Goal: Find specific page/section: Find specific page/section

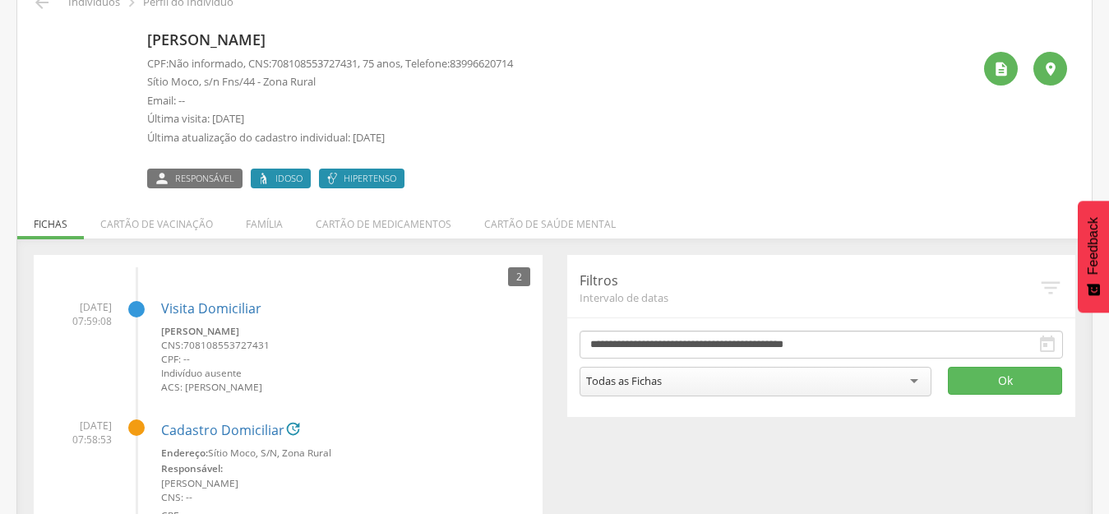
scroll to position [179, 0]
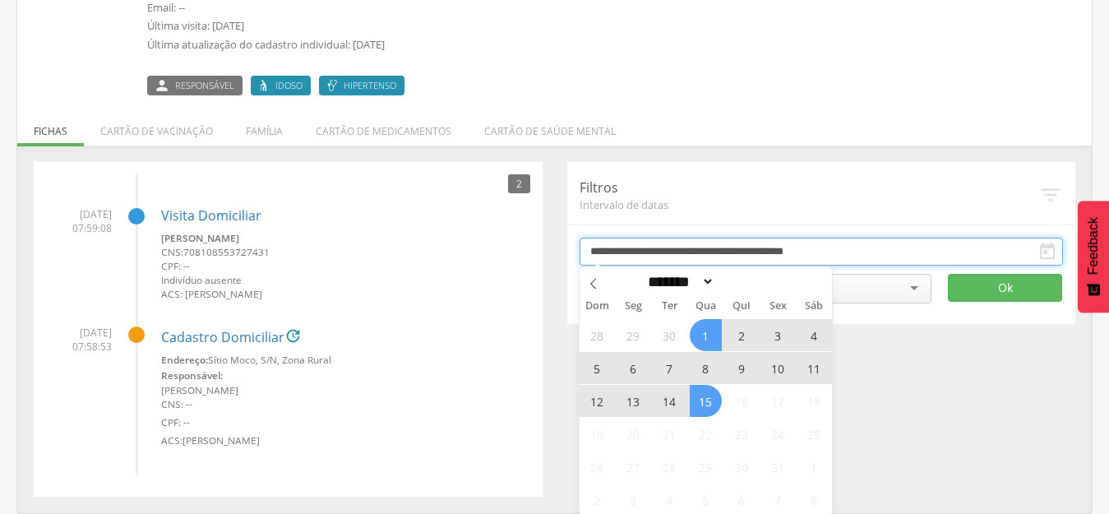
click at [651, 249] on input "**********" at bounding box center [821, 252] width 484 height 28
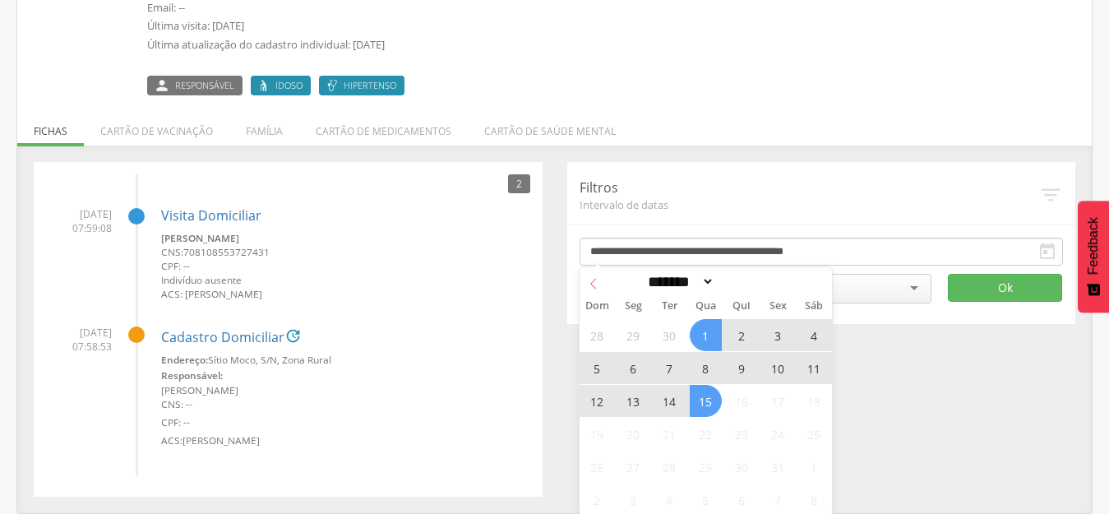
click at [594, 278] on icon at bounding box center [594, 284] width 12 height 12
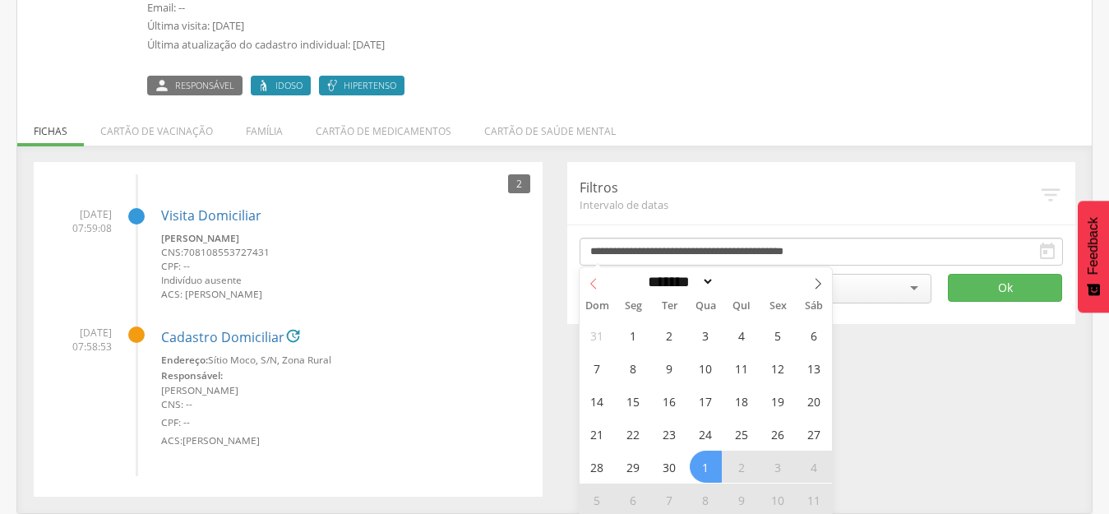
click at [594, 278] on icon at bounding box center [594, 284] width 12 height 12
select select "*"
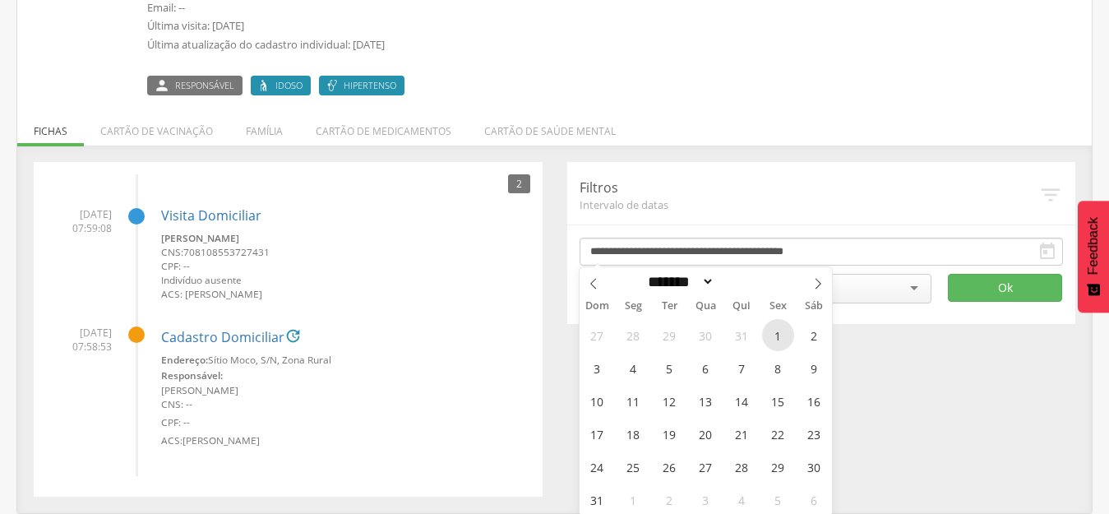
click at [771, 339] on span "1" at bounding box center [778, 335] width 32 height 32
type input "**********"
click at [817, 280] on icon at bounding box center [818, 284] width 12 height 12
select select "*"
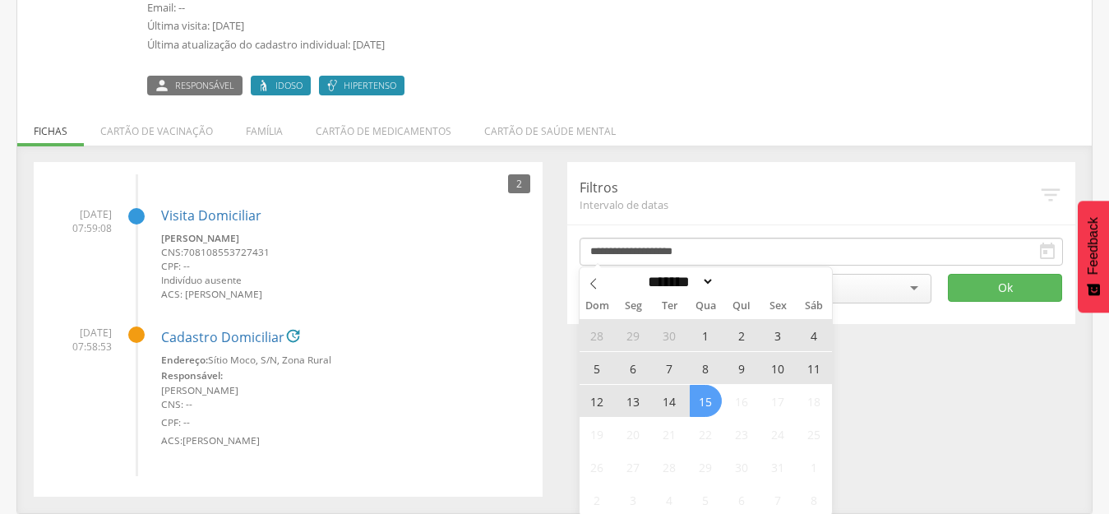
click at [707, 406] on span "15" at bounding box center [705, 401] width 32 height 32
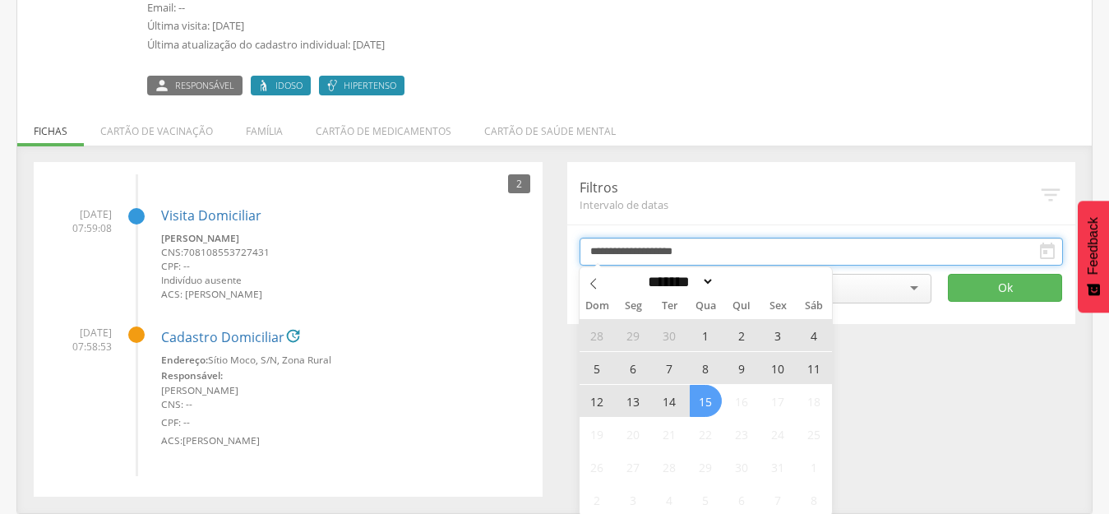
type input "**********"
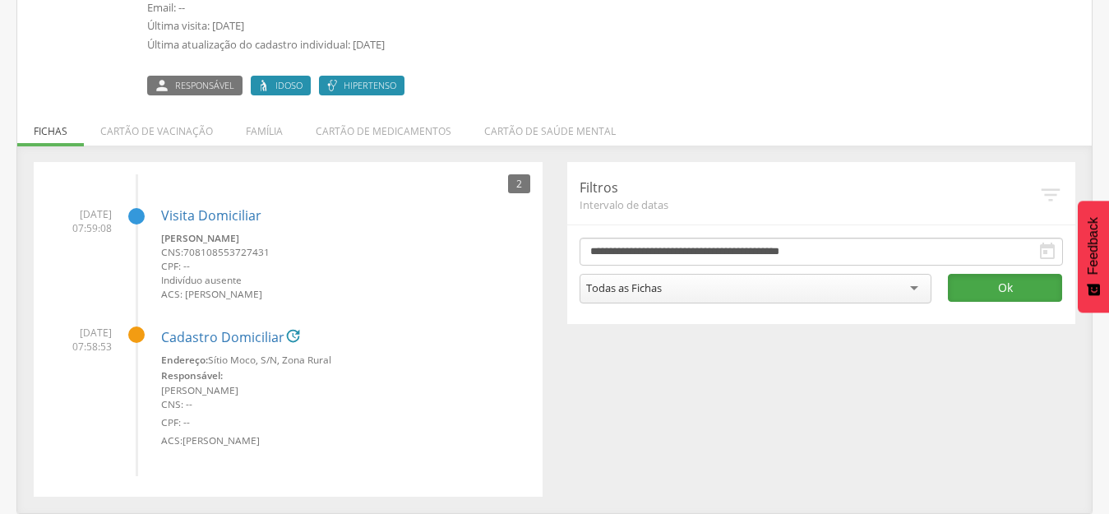
click at [981, 285] on button "Ok" at bounding box center [1005, 288] width 114 height 28
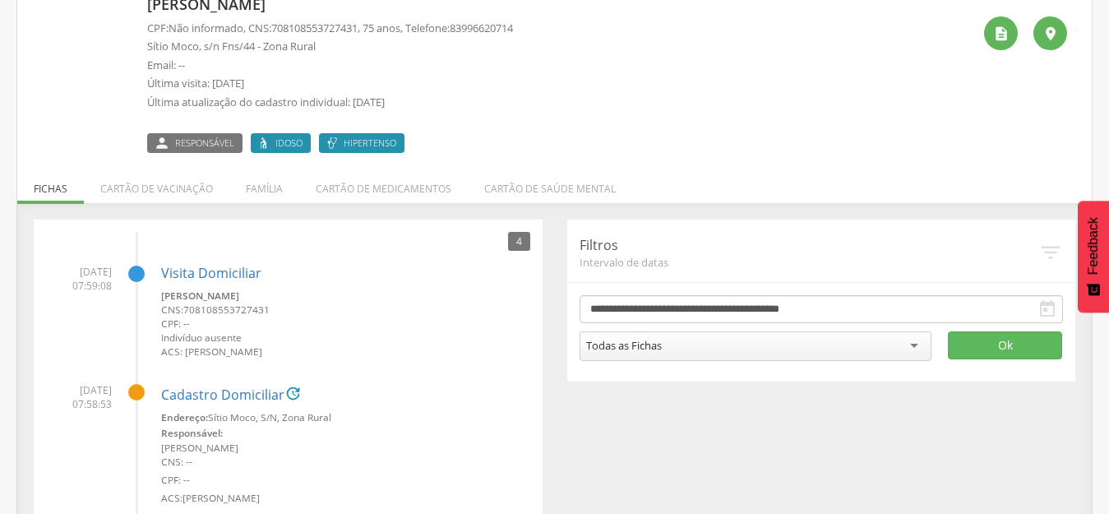
scroll to position [0, 0]
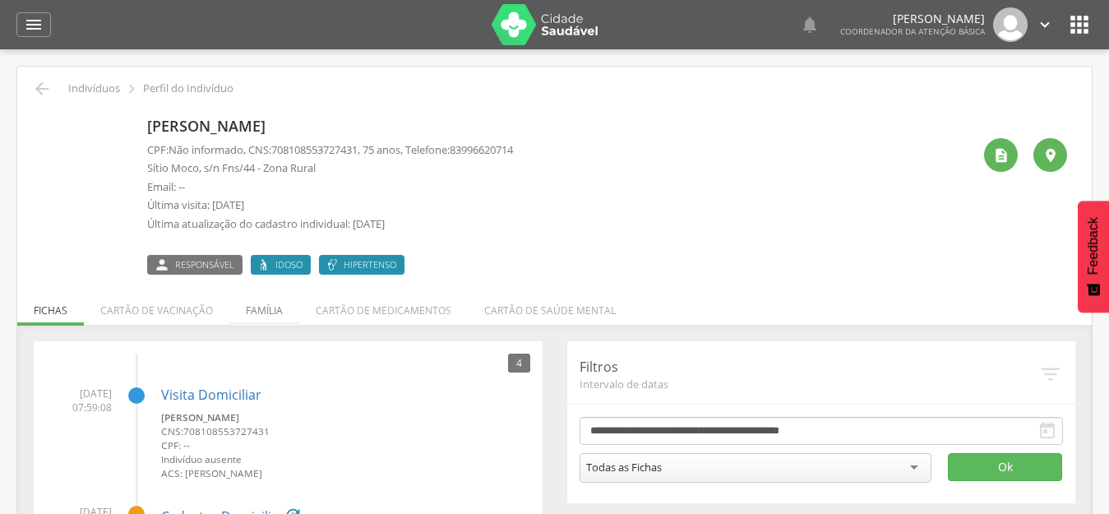
click at [249, 311] on li "Família" at bounding box center [264, 306] width 70 height 39
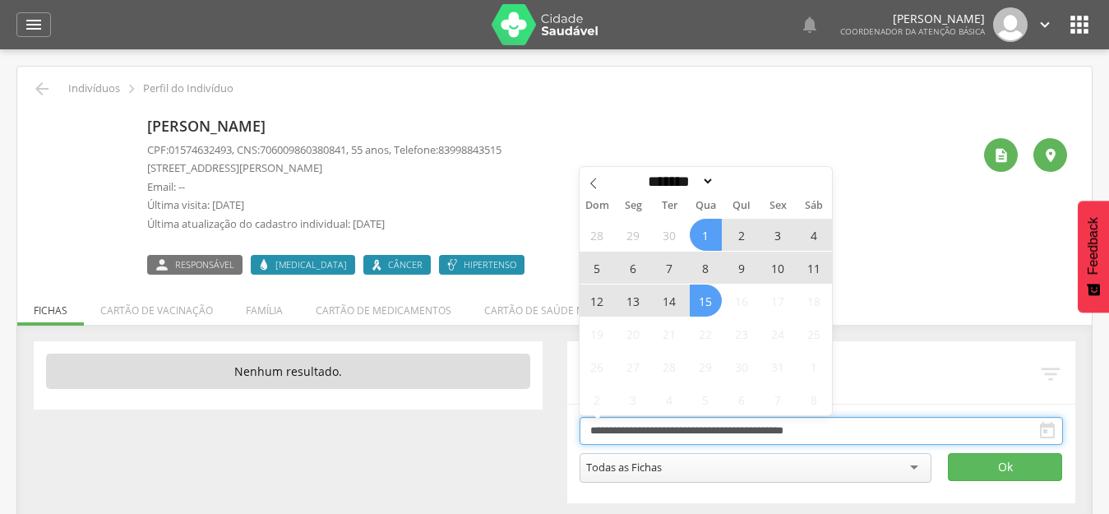
click at [710, 427] on input "**********" at bounding box center [821, 431] width 484 height 28
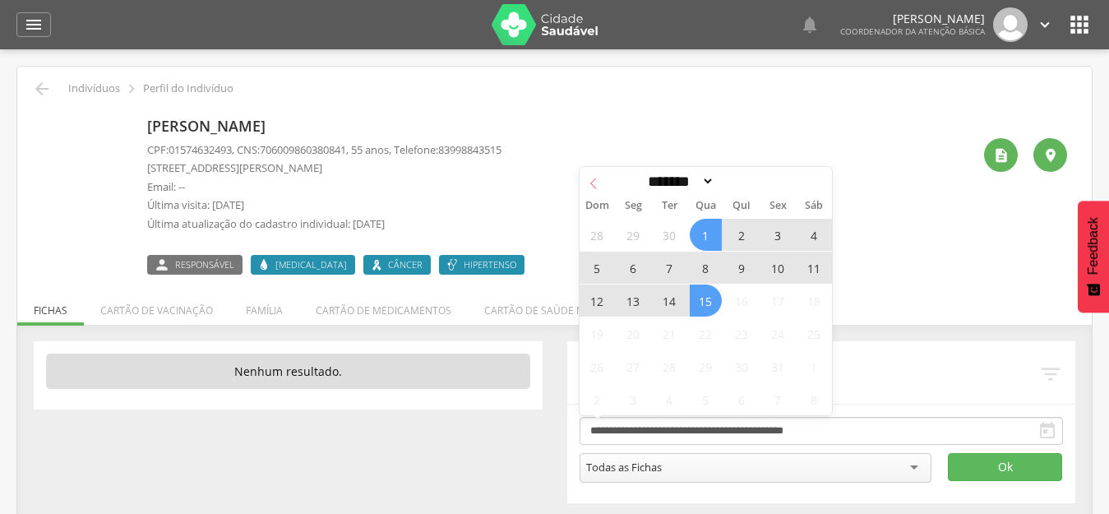
click at [581, 179] on span at bounding box center [593, 181] width 28 height 28
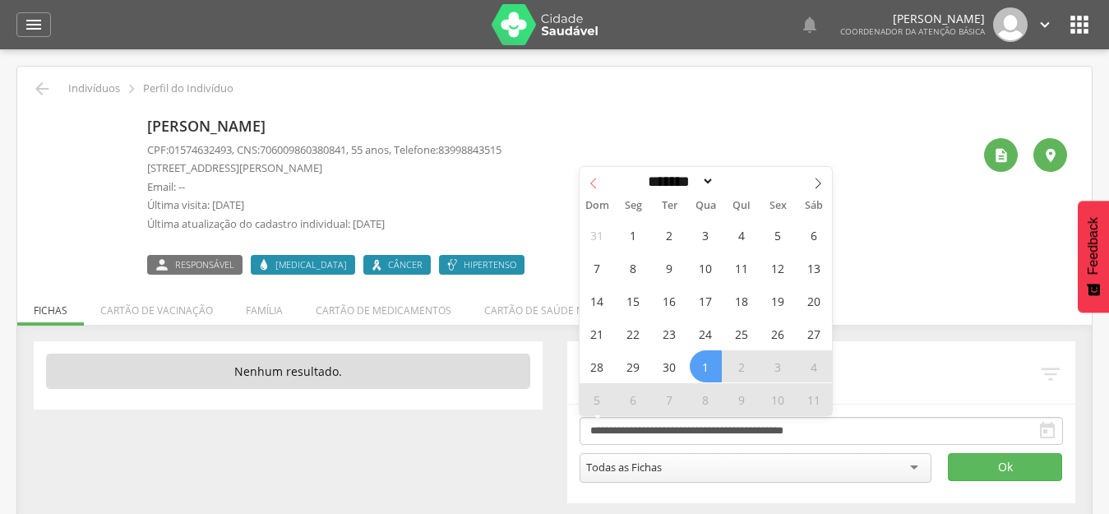
click at [581, 179] on span at bounding box center [593, 181] width 28 height 28
select select "*"
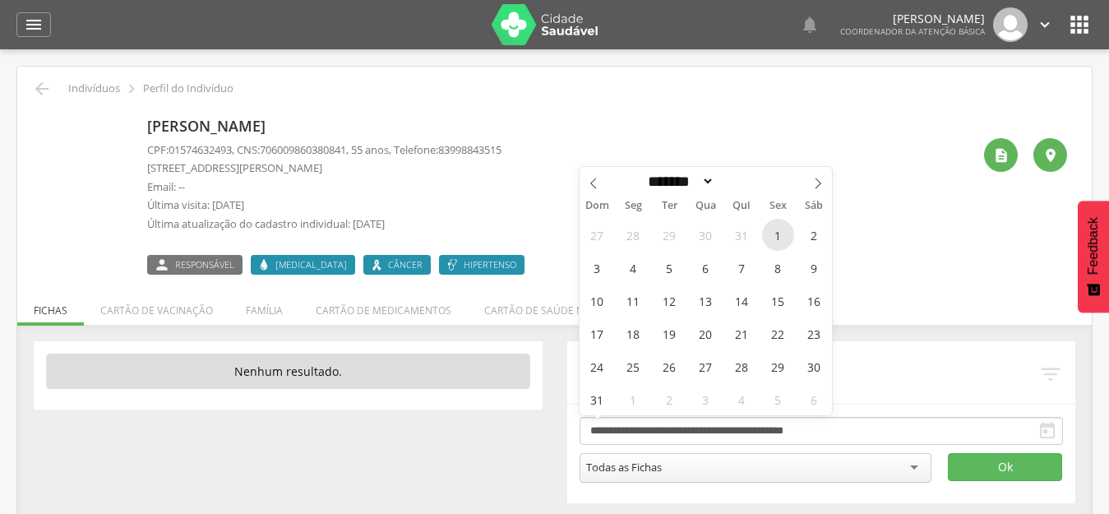
click at [770, 231] on span "1" at bounding box center [778, 235] width 32 height 32
type input "**********"
click at [807, 176] on span at bounding box center [818, 181] width 28 height 28
select select "*"
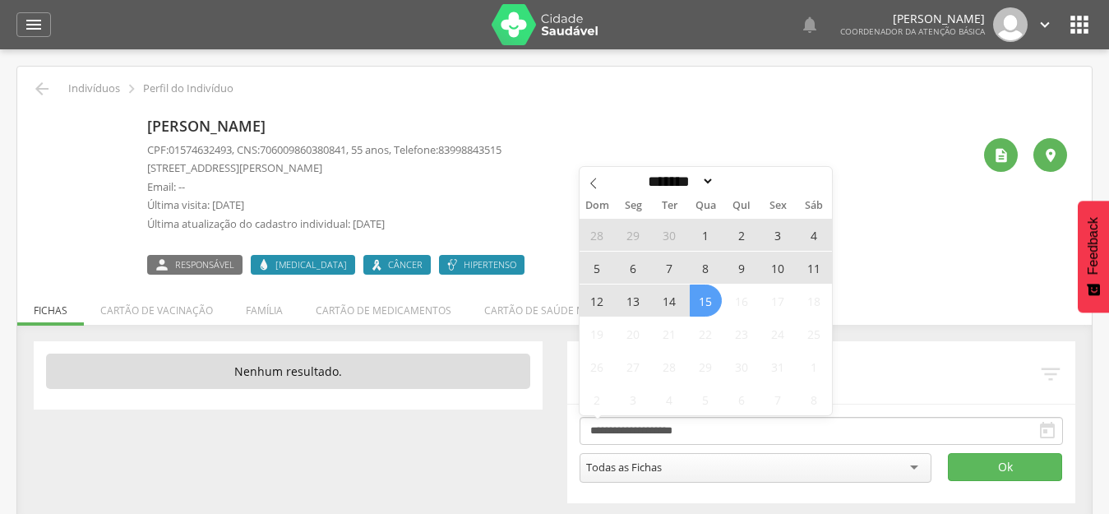
click at [712, 309] on span "15" at bounding box center [705, 300] width 32 height 32
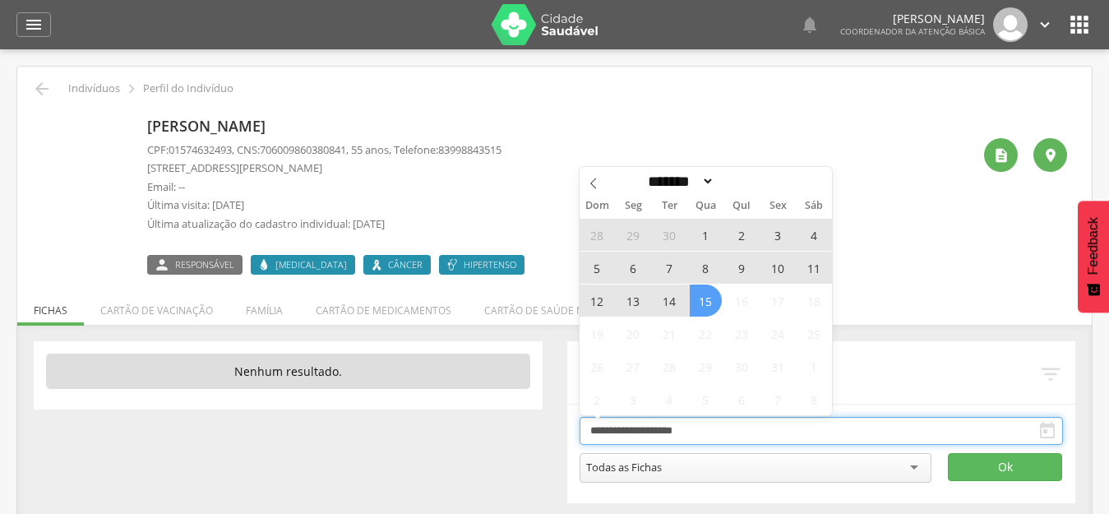
type input "**********"
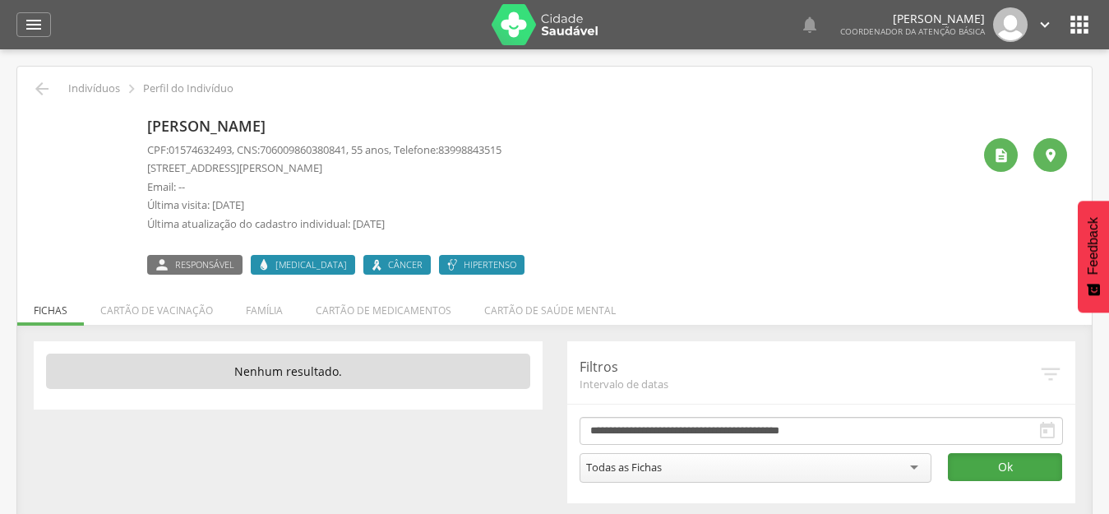
click at [1030, 467] on button "Ok" at bounding box center [1005, 467] width 114 height 28
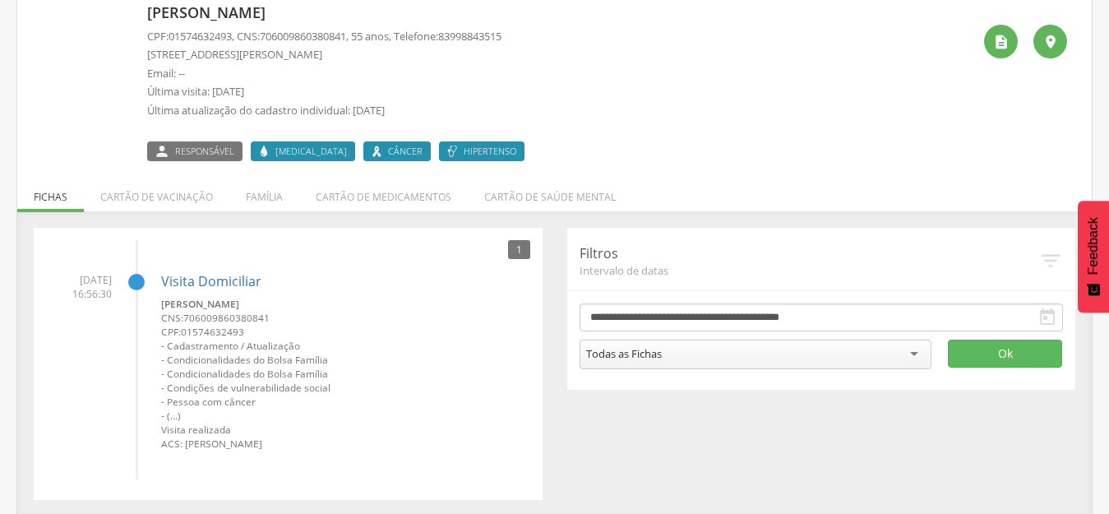
scroll to position [117, 0]
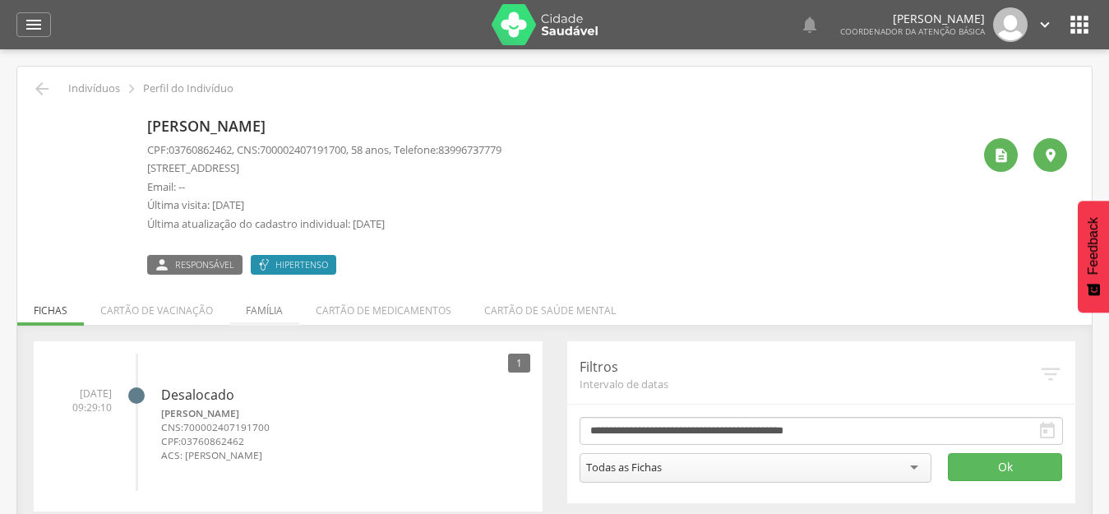
click at [273, 313] on li "Família" at bounding box center [264, 306] width 70 height 39
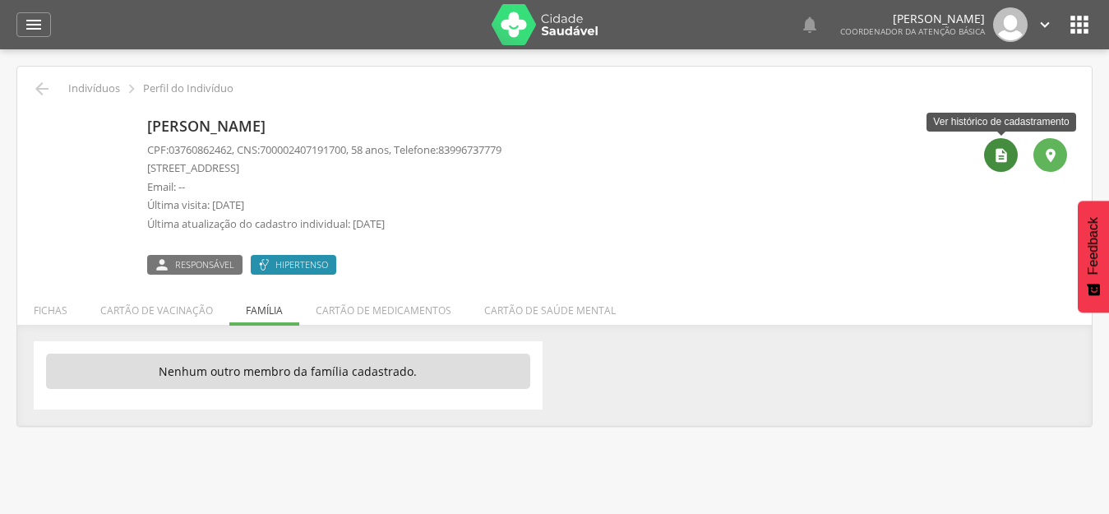
click at [1003, 152] on icon "" at bounding box center [1001, 155] width 16 height 16
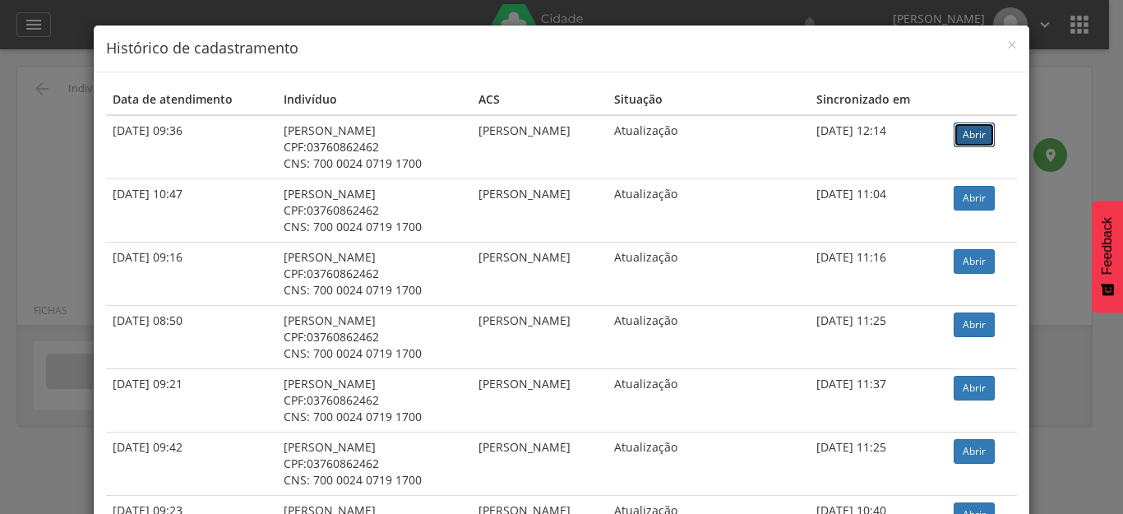
click at [977, 136] on link "Abrir" at bounding box center [973, 134] width 41 height 25
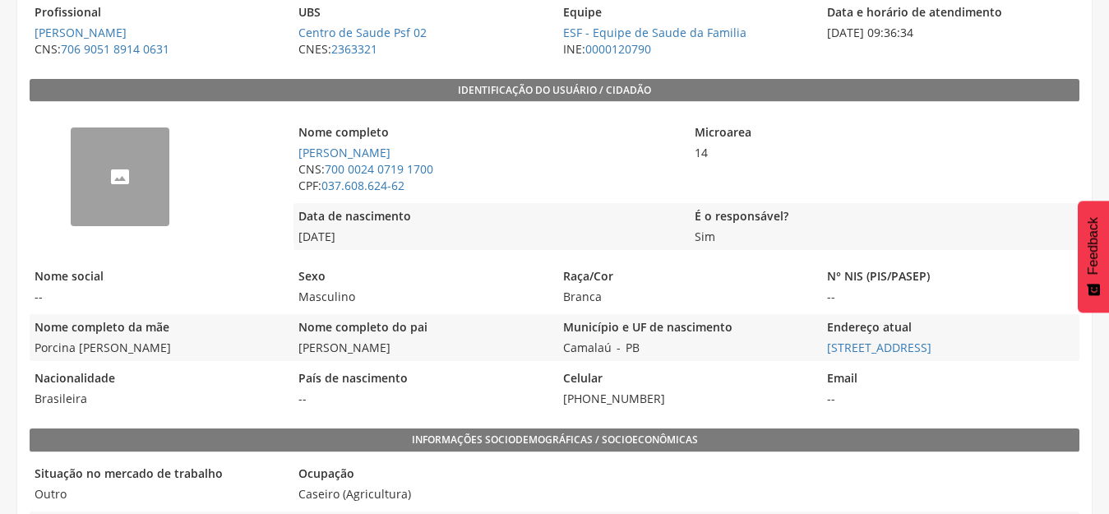
scroll to position [329, 0]
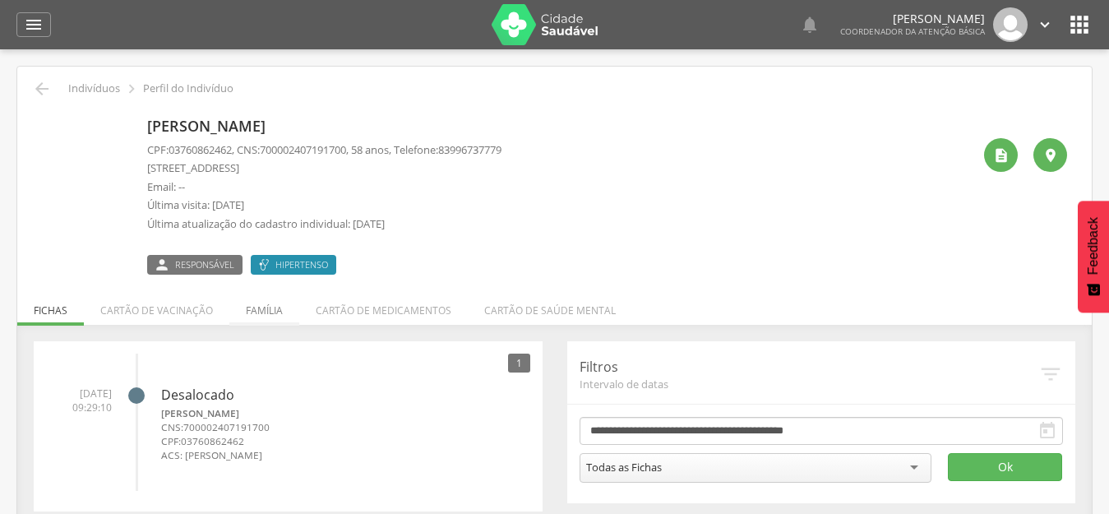
click at [262, 311] on li "Família" at bounding box center [264, 306] width 70 height 39
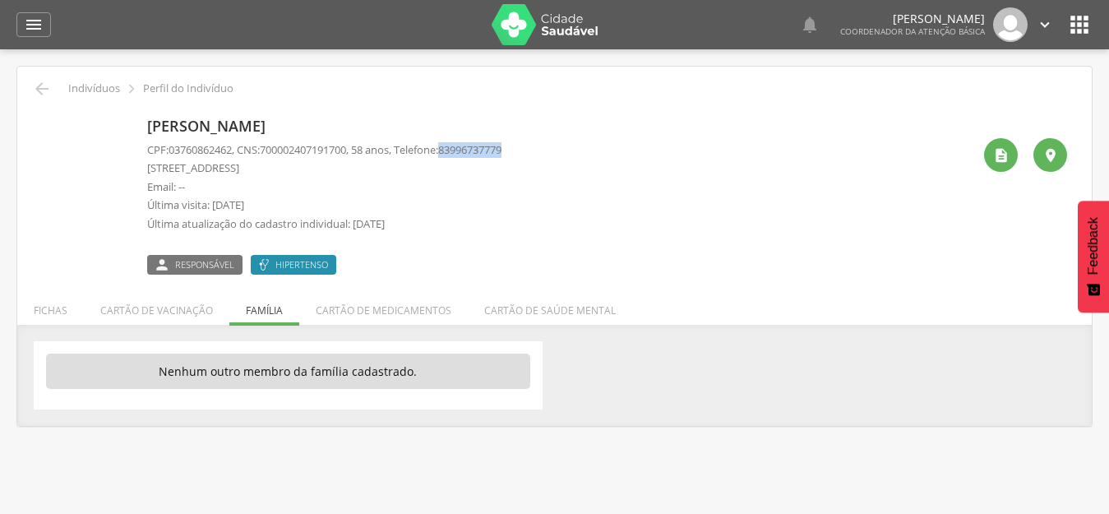
drag, startPoint x: 554, startPoint y: 143, endPoint x: 462, endPoint y: 153, distance: 92.6
click at [462, 153] on div "[PERSON_NAME] CPF: 03760862462 , CNS: [PHONE_NUMBER] , 58 anos, Telefone: 83996…" at bounding box center [559, 193] width 824 height 164
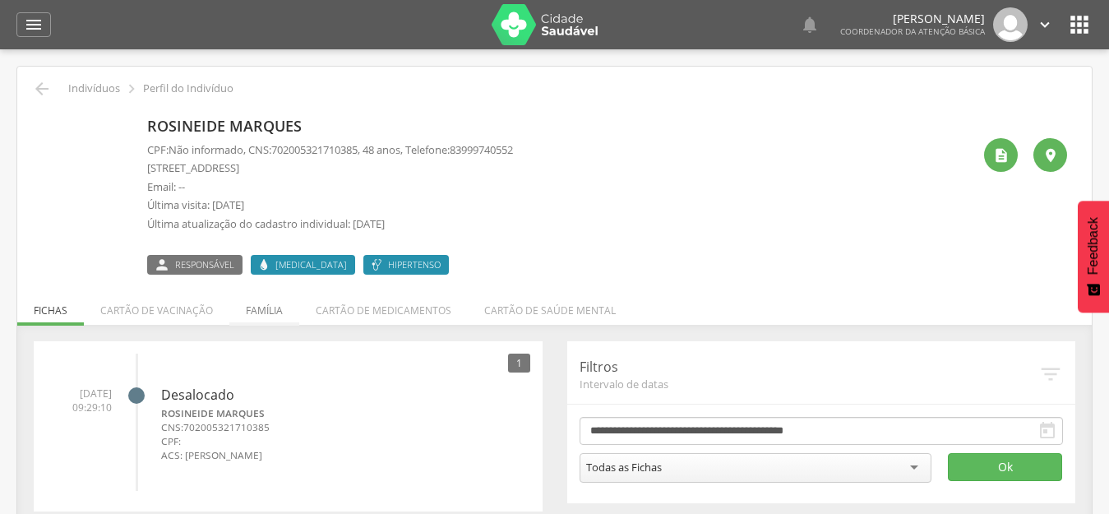
click at [259, 306] on li "Família" at bounding box center [264, 306] width 70 height 39
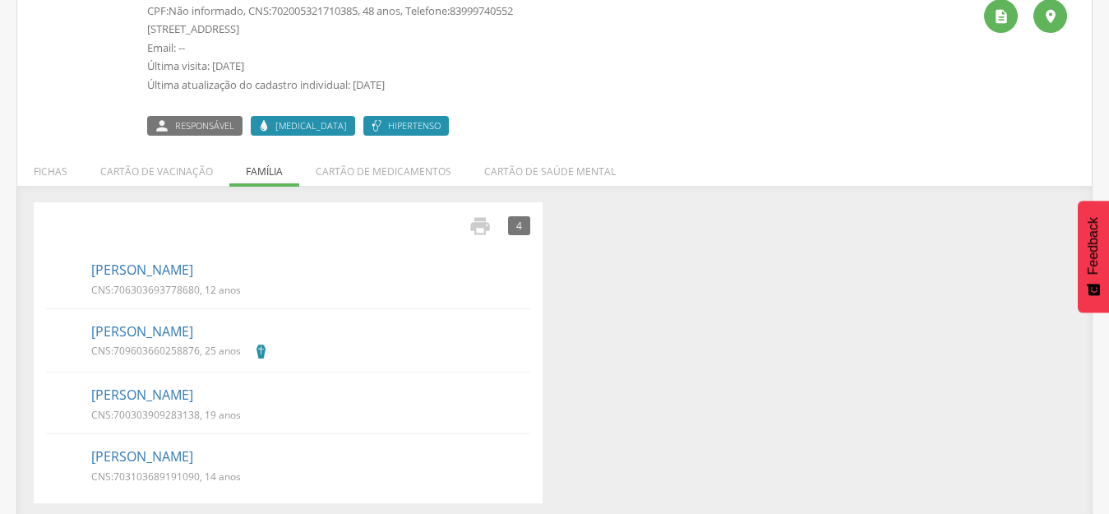
scroll to position [145, 0]
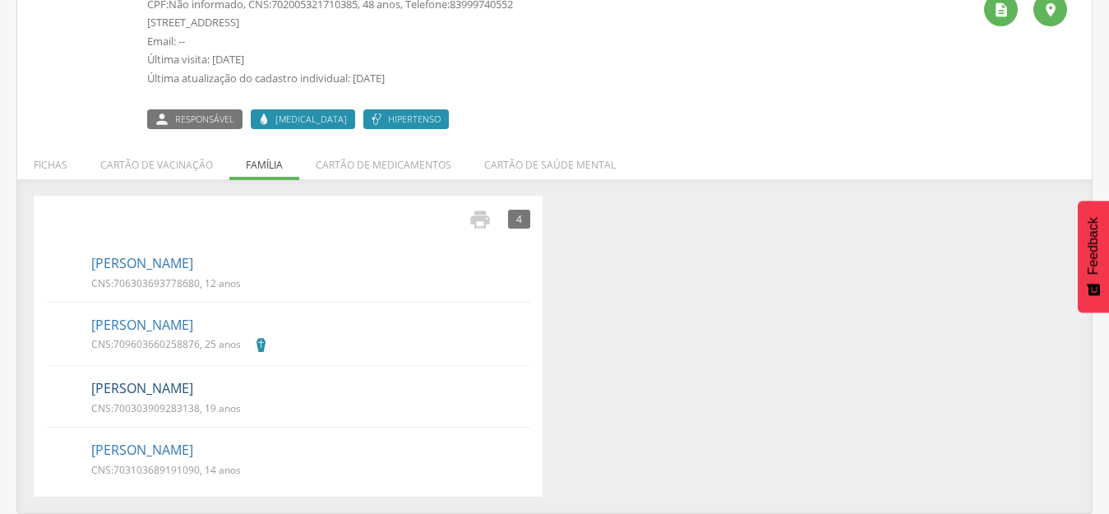
click at [193, 385] on link "[PERSON_NAME]" at bounding box center [142, 388] width 102 height 19
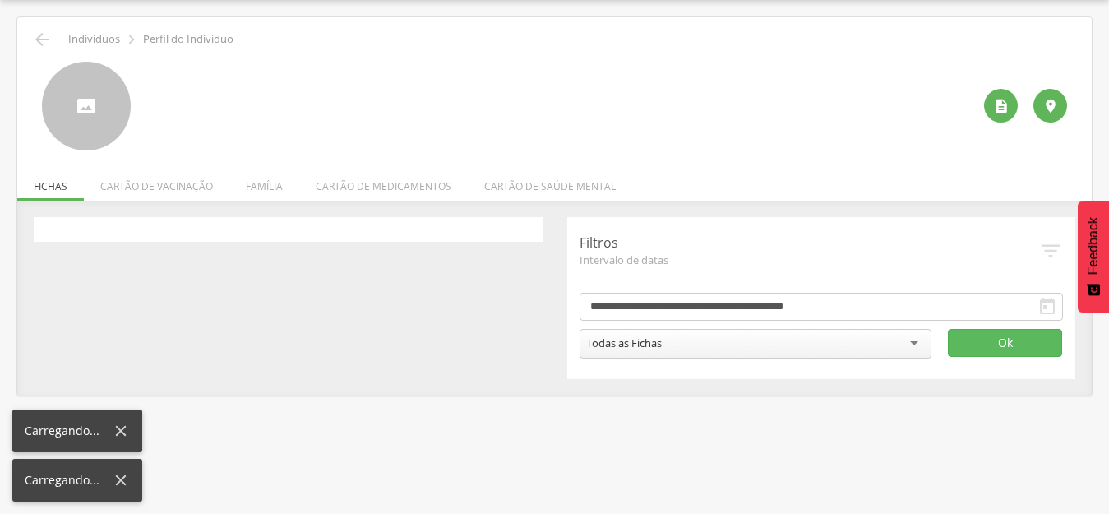
scroll to position [49, 0]
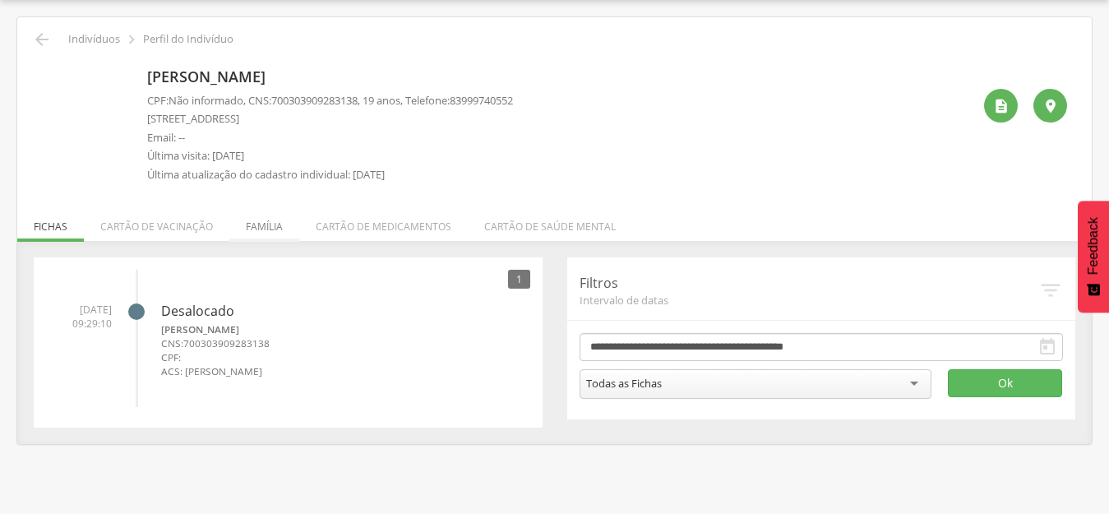
click at [270, 229] on li "Família" at bounding box center [264, 222] width 70 height 39
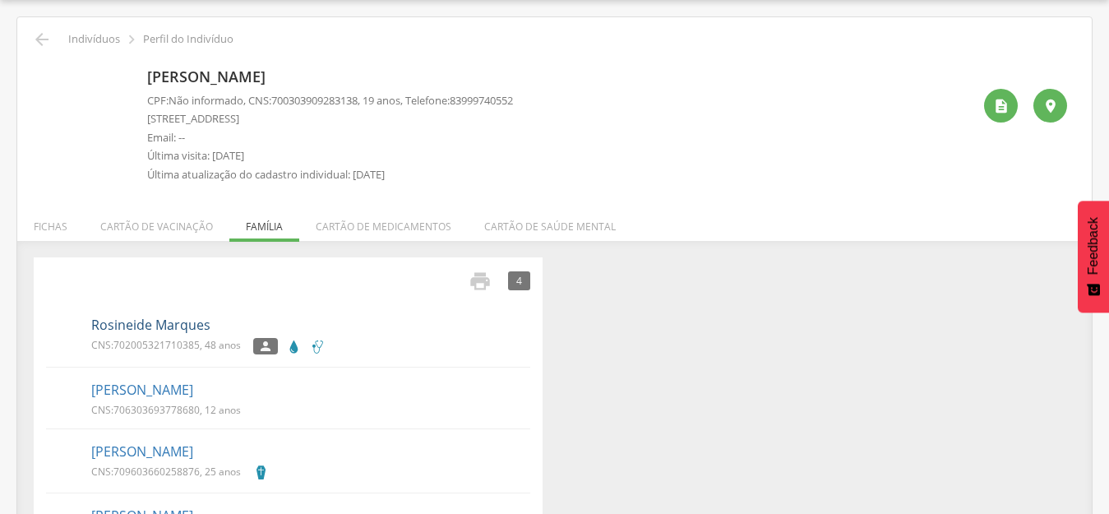
click at [119, 324] on link "Rosineide Marques" at bounding box center [150, 325] width 119 height 19
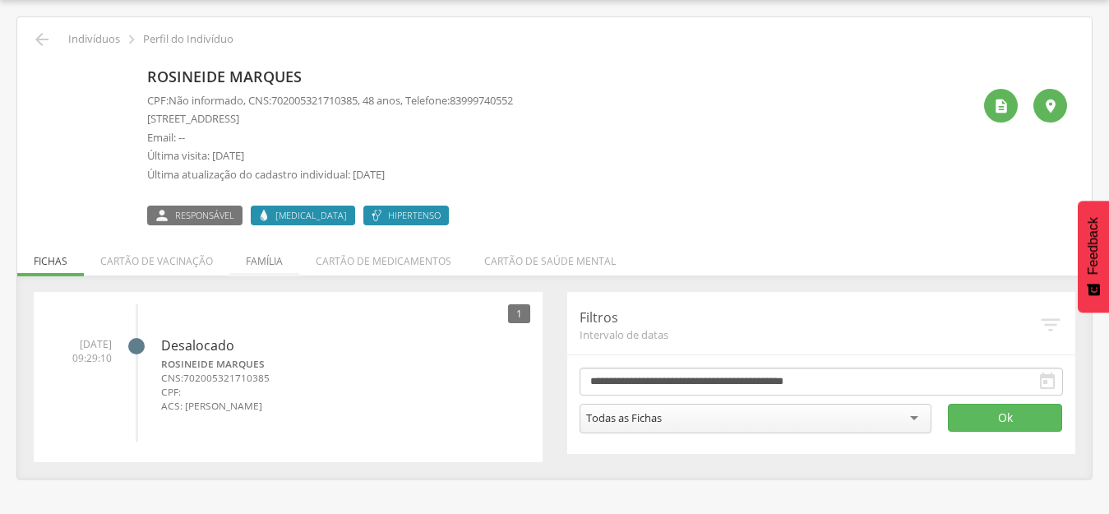
click at [262, 254] on li "Família" at bounding box center [264, 257] width 70 height 39
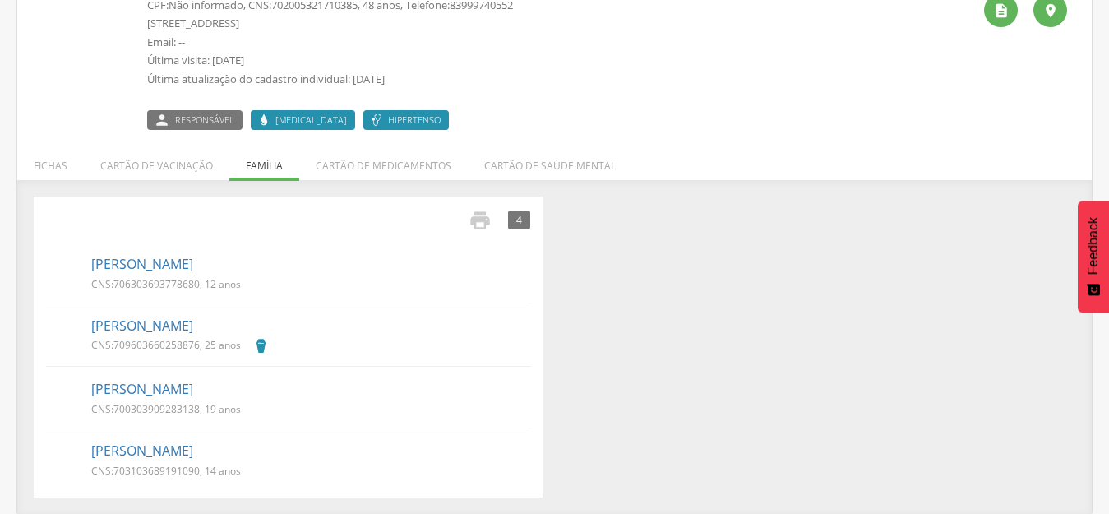
scroll to position [145, 0]
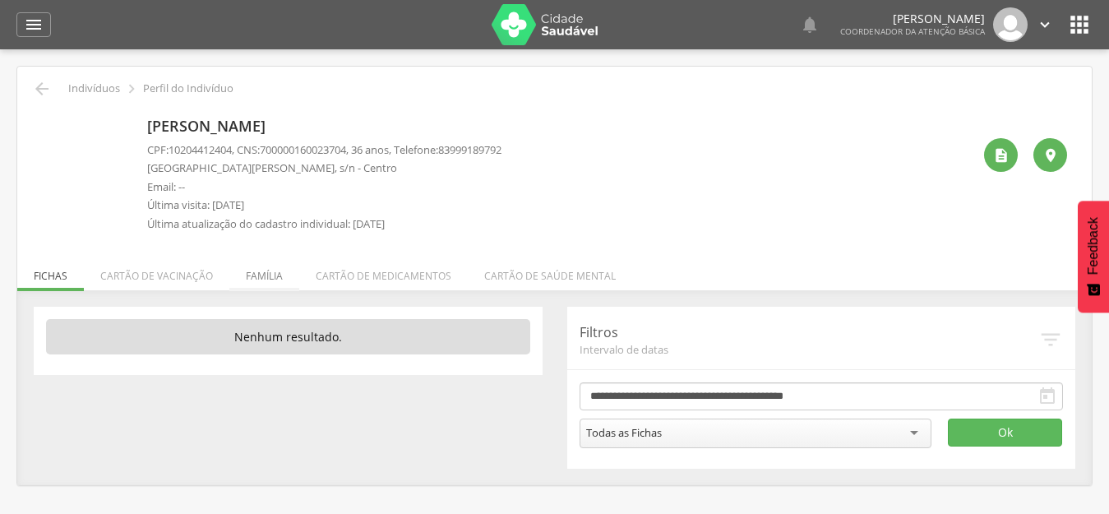
click at [275, 277] on li "Família" at bounding box center [264, 271] width 70 height 39
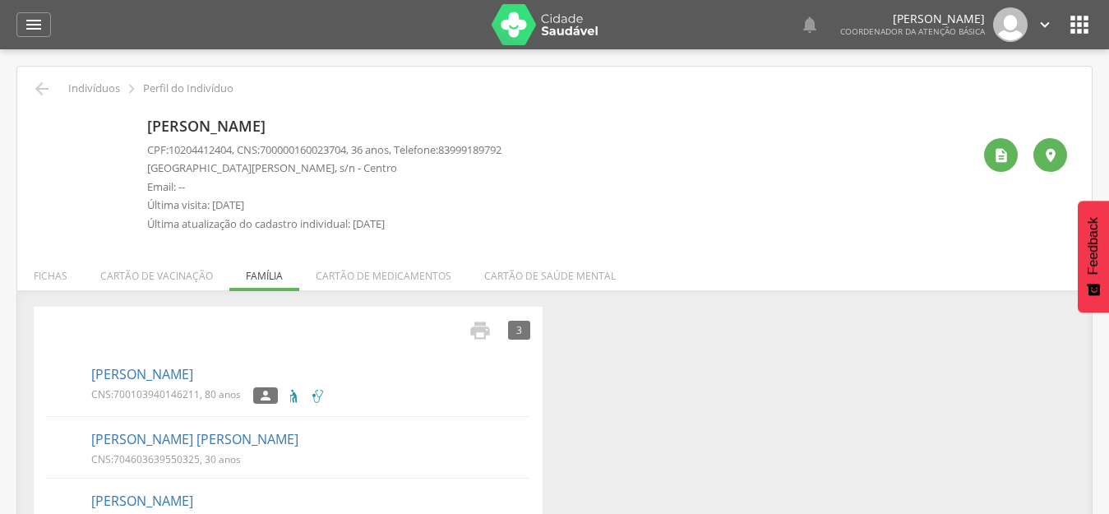
scroll to position [51, 0]
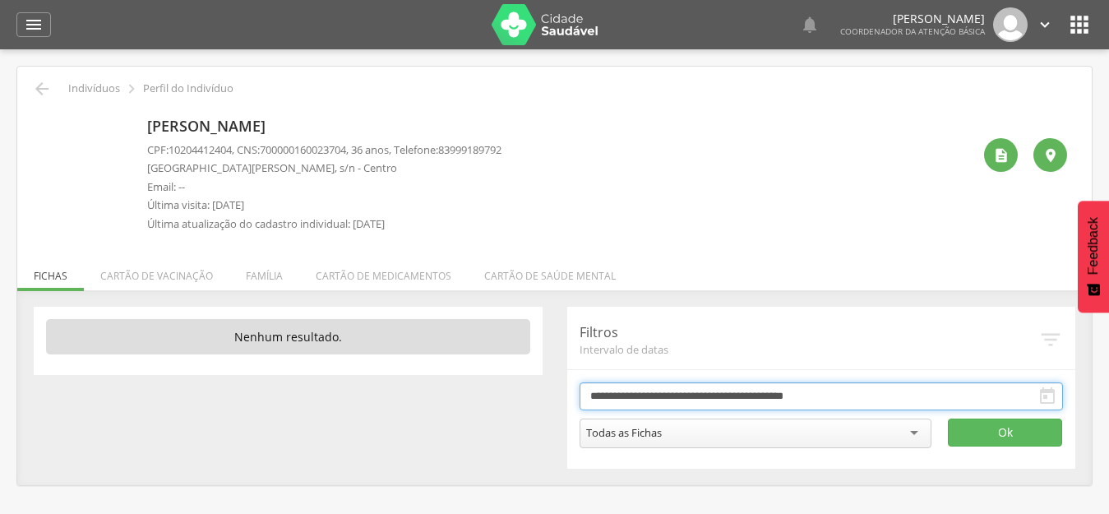
click at [676, 391] on input "**********" at bounding box center [821, 396] width 484 height 28
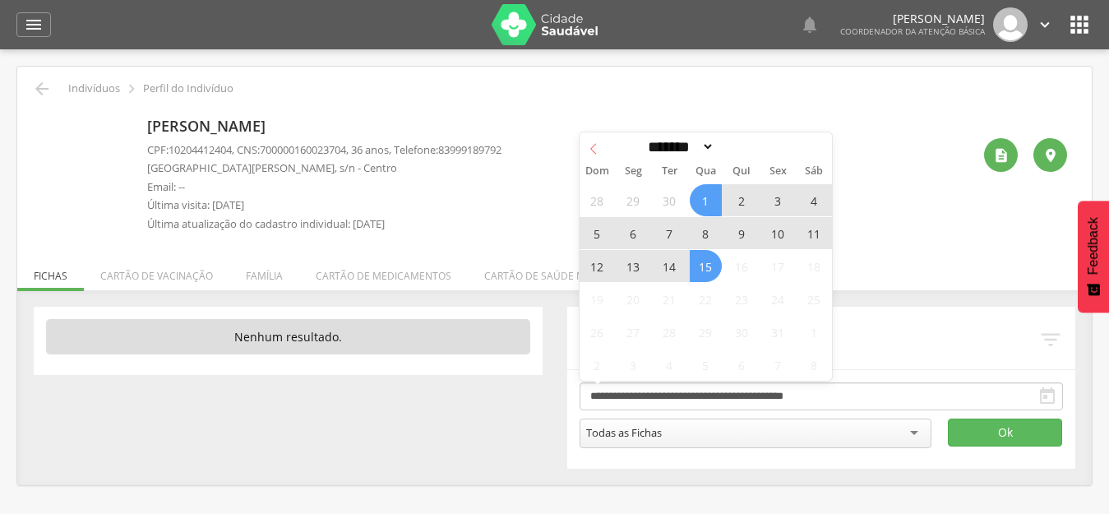
click at [588, 154] on icon at bounding box center [594, 149] width 12 height 12
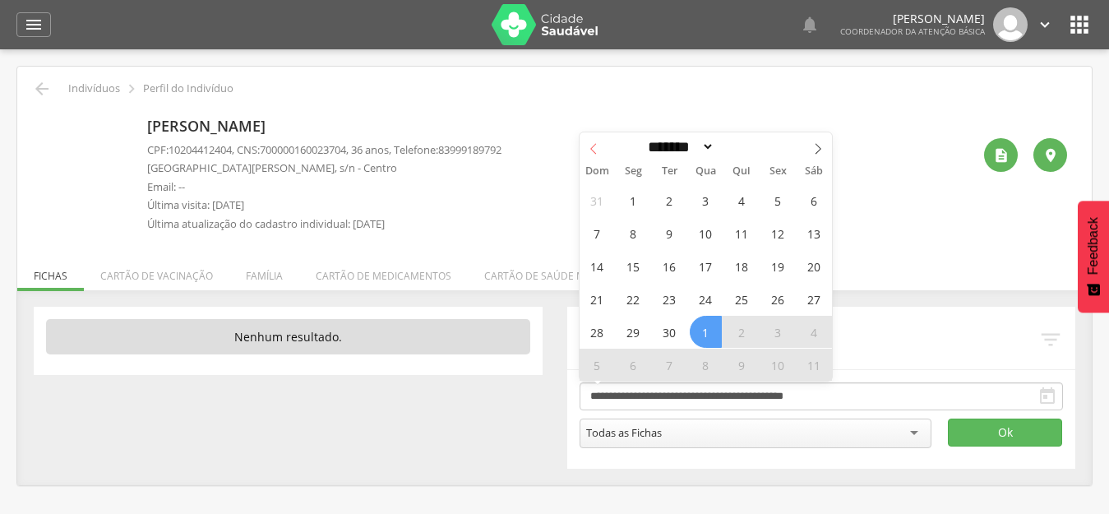
click at [588, 154] on icon at bounding box center [594, 149] width 12 height 12
select select "*"
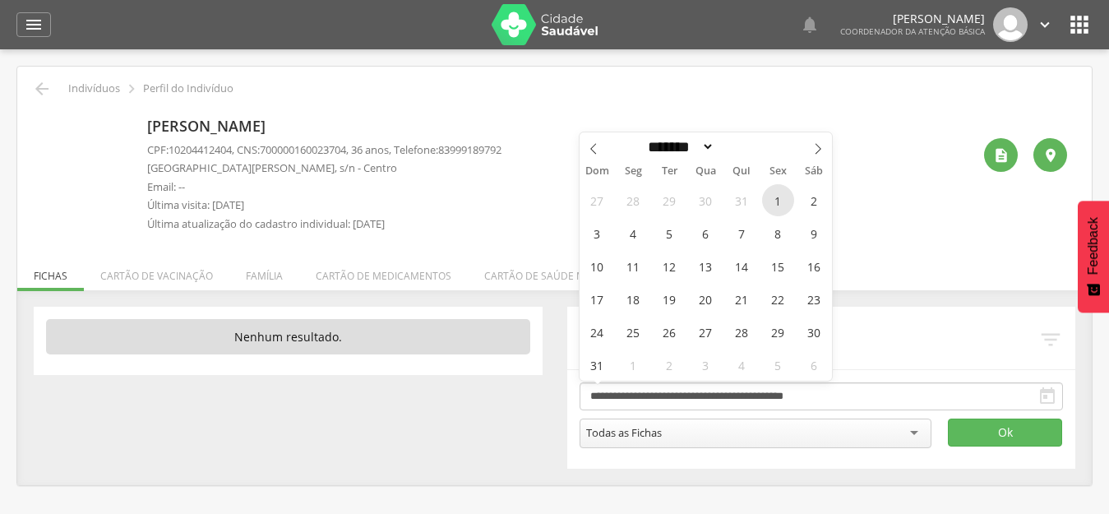
click at [780, 198] on span "1" at bounding box center [778, 200] width 32 height 32
type input "**********"
click at [826, 153] on span at bounding box center [818, 146] width 28 height 28
click at [822, 153] on icon at bounding box center [818, 149] width 12 height 12
select select "*"
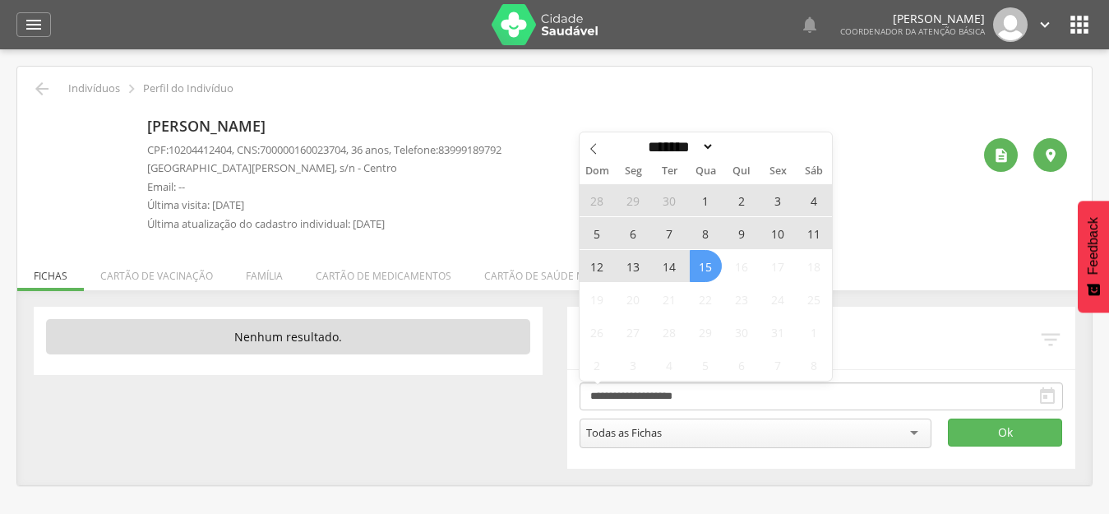
click at [699, 274] on span "15" at bounding box center [705, 266] width 32 height 32
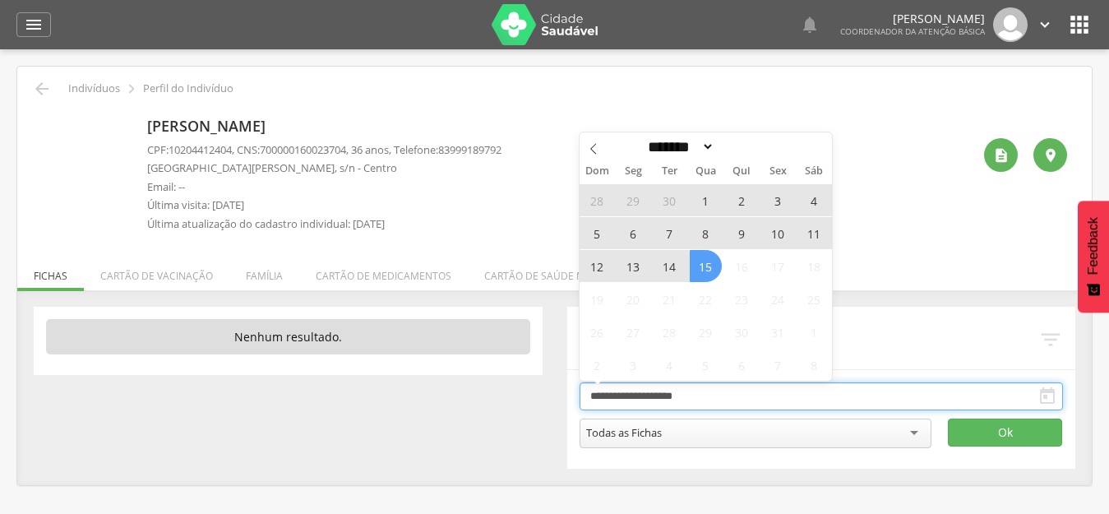
type input "**********"
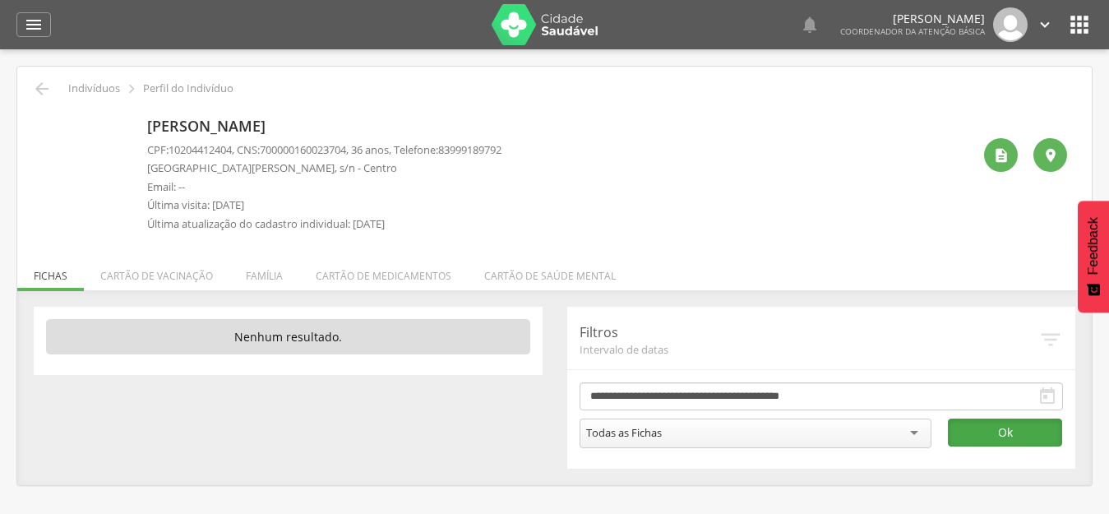
click at [1020, 435] on button "Ok" at bounding box center [1005, 432] width 114 height 28
